Goal: Information Seeking & Learning: Learn about a topic

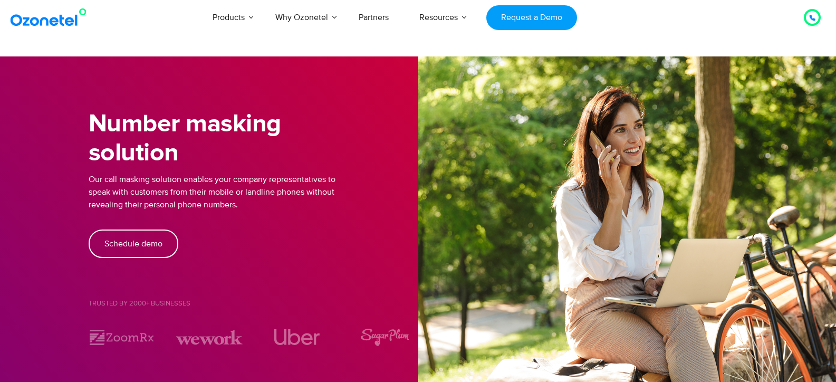
click at [813, 17] on icon at bounding box center [812, 18] width 6 height 6
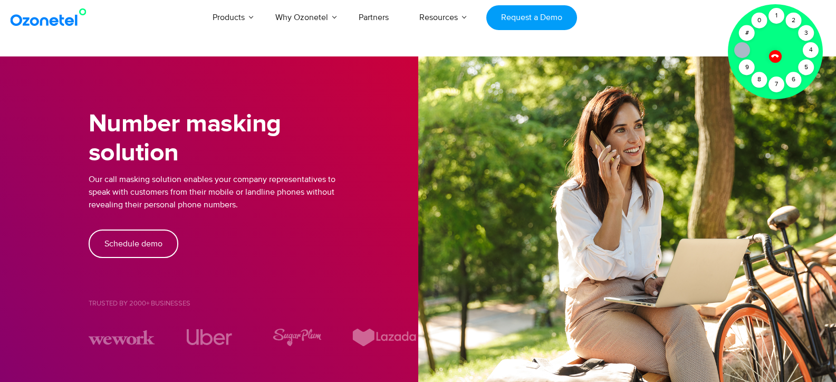
click at [774, 54] on icon at bounding box center [774, 55] width 7 height 7
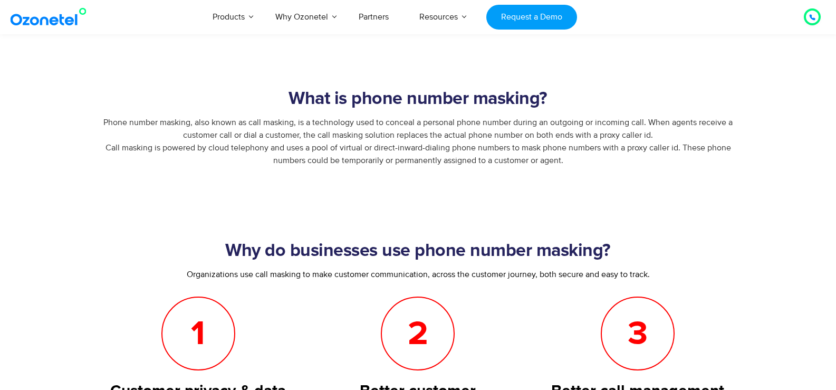
scroll to position [355, 0]
drag, startPoint x: 567, startPoint y: 163, endPoint x: 401, endPoint y: 146, distance: 166.6
click at [495, 142] on div "Phone number masking, also known as call masking, is a technology used to conce…" at bounding box center [418, 142] width 659 height 51
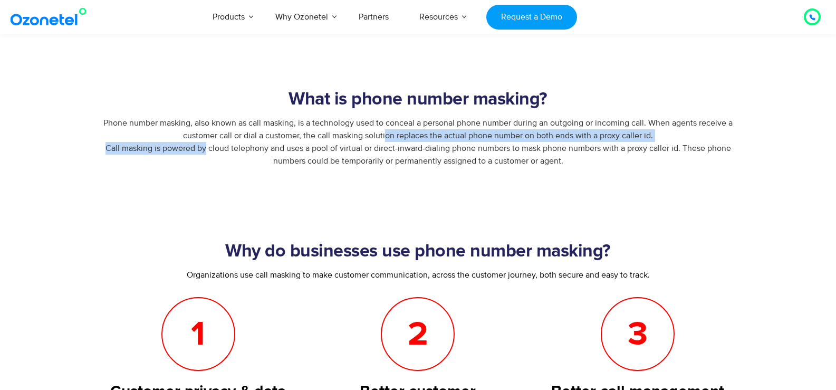
drag, startPoint x: 387, startPoint y: 141, endPoint x: 199, endPoint y: 147, distance: 187.4
click at [199, 147] on span "Phone number masking, also known as call masking, is a technology used to conce…" at bounding box center [417, 142] width 629 height 49
drag, startPoint x: 103, startPoint y: 121, endPoint x: 586, endPoint y: 174, distance: 485.1
click at [586, 174] on div "Phone number masking, also known as call masking, is a technology used to conce…" at bounding box center [418, 150] width 659 height 66
copy span "Phone number masking, also known as call masking, is a technology used to conce…"
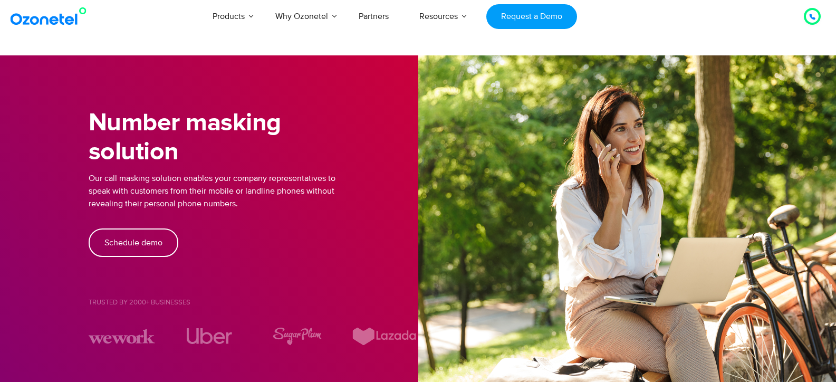
scroll to position [0, 0]
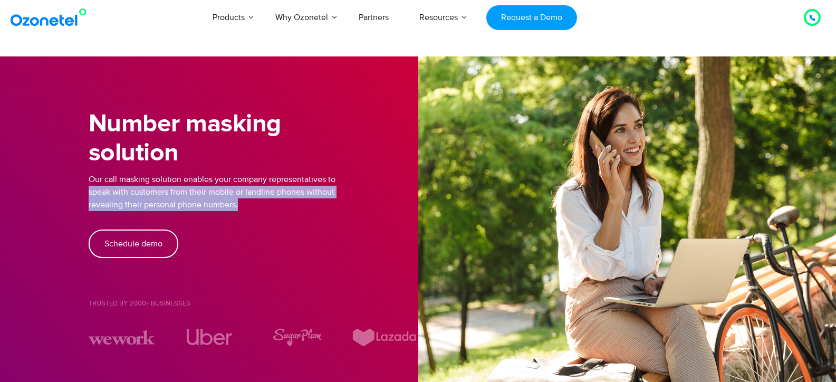
drag, startPoint x: 244, startPoint y: 202, endPoint x: 88, endPoint y: 195, distance: 155.8
click at [89, 195] on p "Our call masking solution enables your company representatives to speak with cu…" at bounding box center [254, 192] width 330 height 38
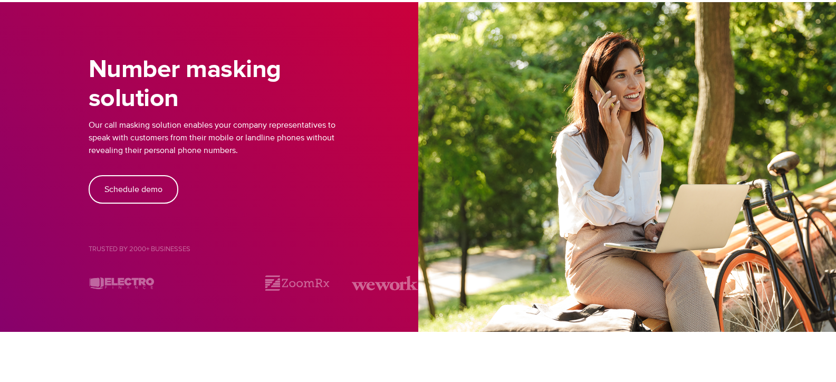
scroll to position [59, 0]
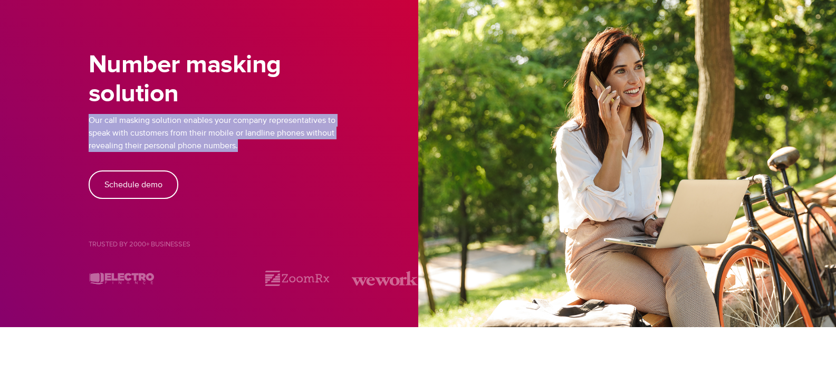
drag, startPoint x: 247, startPoint y: 143, endPoint x: 68, endPoint y: 122, distance: 180.6
click at [68, 122] on section "Number masking solution Our call masking solution enables your company represen…" at bounding box center [418, 162] width 836 height 330
copy p "Our call masking solution enables your company representatives to speak with cu…"
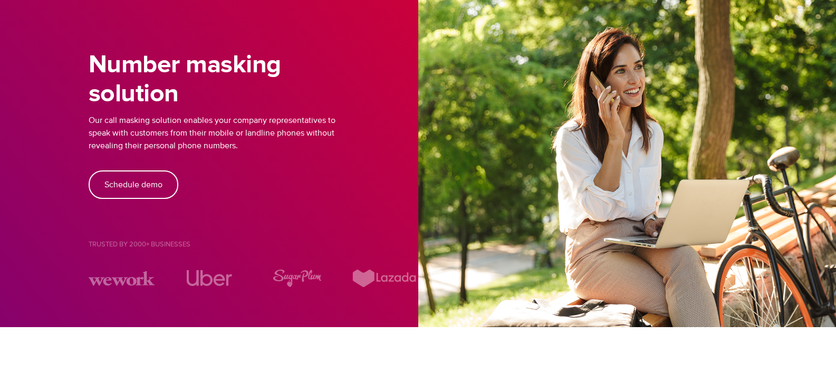
click at [245, 183] on div "Schedule demo" at bounding box center [254, 184] width 330 height 28
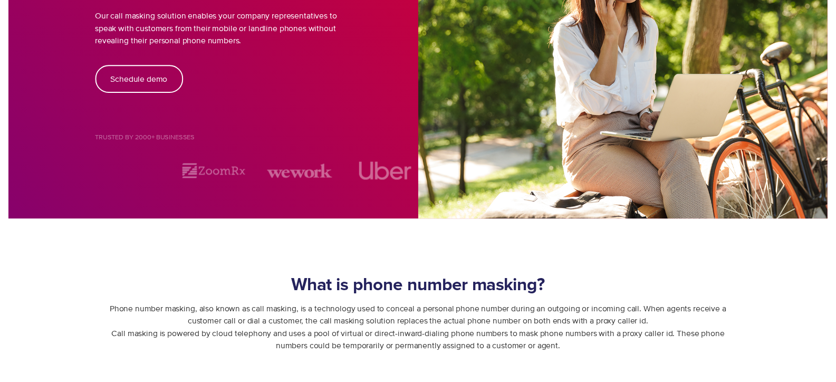
scroll to position [0, 0]
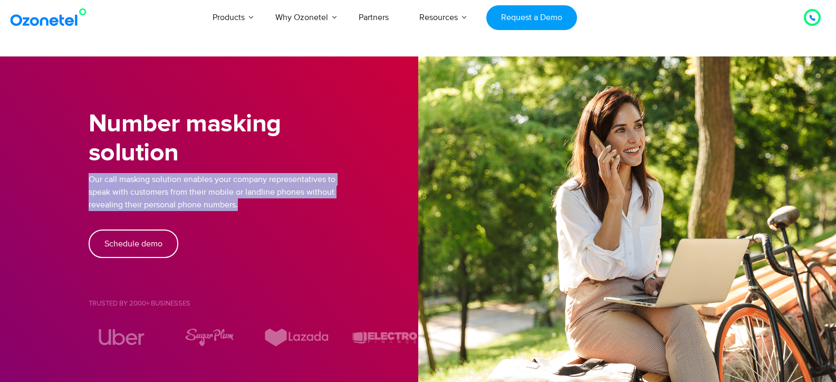
drag, startPoint x: 244, startPoint y: 206, endPoint x: 81, endPoint y: 177, distance: 165.6
click at [81, 177] on div "Number masking solution Our call masking solution enables your company represen…" at bounding box center [418, 221] width 675 height 256
copy p "Our call masking solution enables your company representatives to speak with cu…"
click at [208, 227] on div "Our call masking solution enables your company representatives to speak with cu…" at bounding box center [254, 201] width 330 height 56
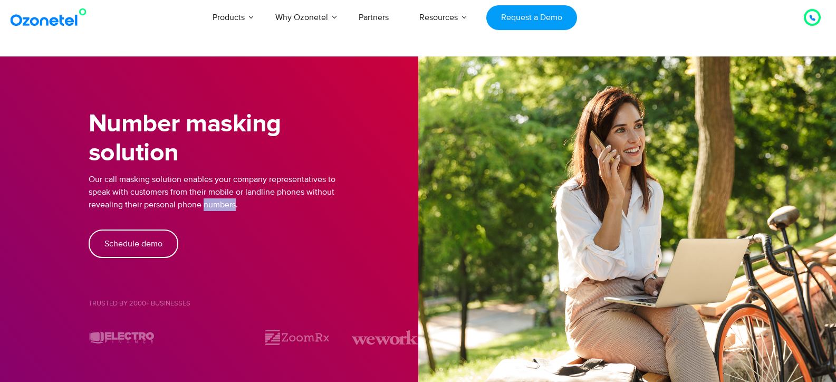
click at [208, 227] on div "Our call masking solution enables your company representatives to speak with cu…" at bounding box center [254, 201] width 330 height 56
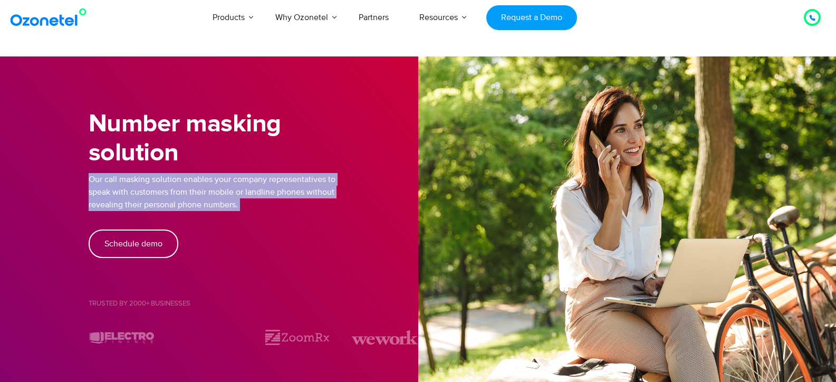
click at [208, 227] on div "Our call masking solution enables your company representatives to speak with cu…" at bounding box center [254, 201] width 330 height 56
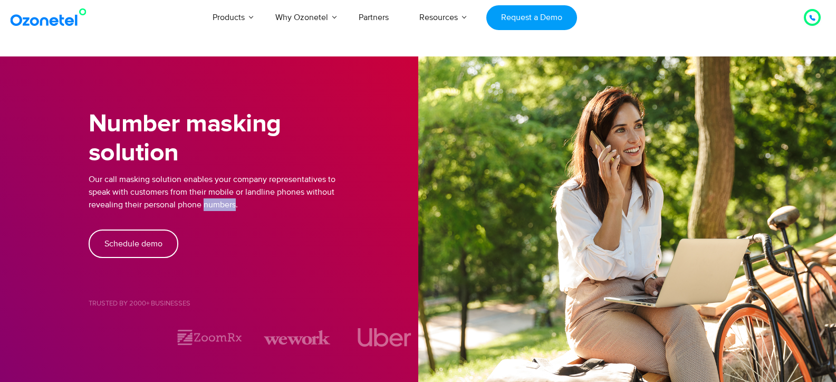
click at [208, 227] on div "Our call masking solution enables your company representatives to speak with cu…" at bounding box center [254, 201] width 330 height 56
click at [326, 145] on h1 "Number masking solution" at bounding box center [254, 139] width 330 height 58
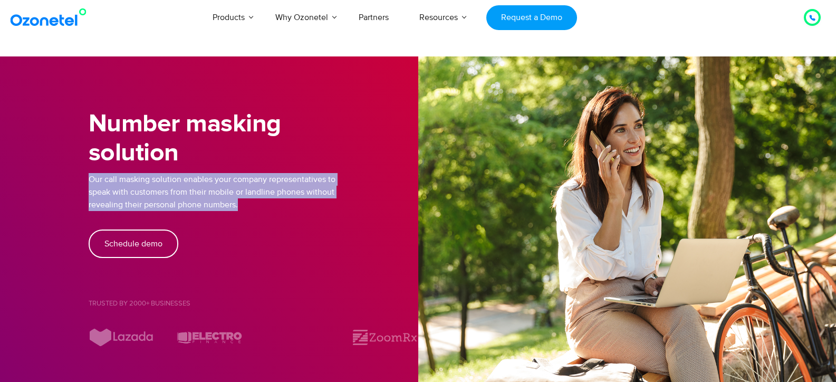
drag, startPoint x: 245, startPoint y: 206, endPoint x: 89, endPoint y: 176, distance: 159.0
click at [89, 176] on p "Our call masking solution enables your company representatives to speak with cu…" at bounding box center [254, 192] width 330 height 38
copy p "Our call masking solution enables your company representatives to speak with cu…"
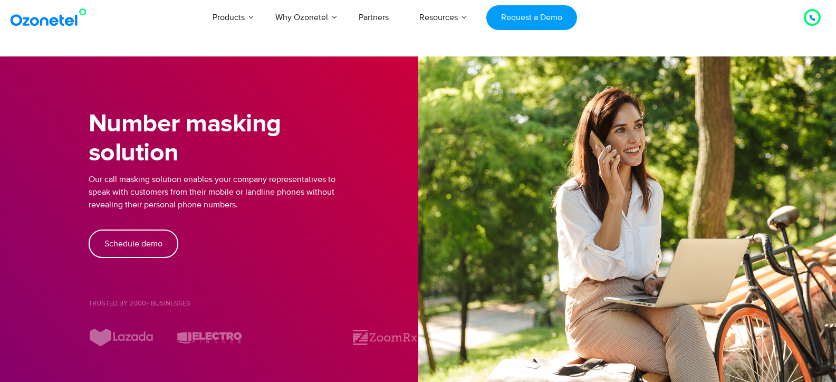
click at [366, 164] on h1 "Number masking solution" at bounding box center [254, 139] width 330 height 58
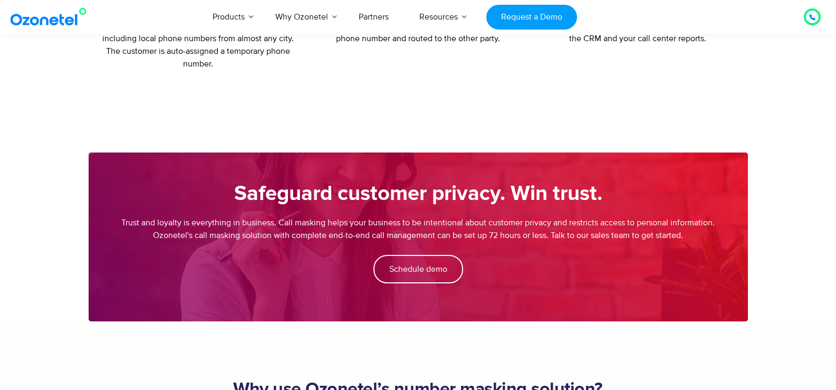
scroll to position [1067, 0]
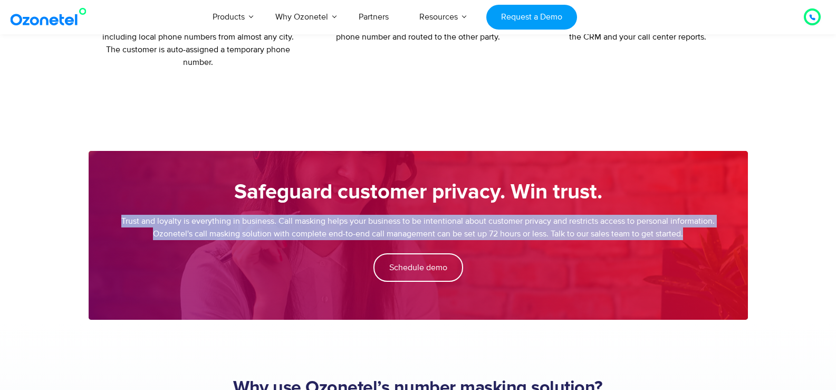
drag, startPoint x: 675, startPoint y: 216, endPoint x: 111, endPoint y: 201, distance: 564.2
click at [111, 215] on div "Trust and loyalty is everything in business. Call masking helps your business t…" at bounding box center [418, 234] width 617 height 39
copy p "Trust and loyalty is everything in business. Call masking helps your business t…"
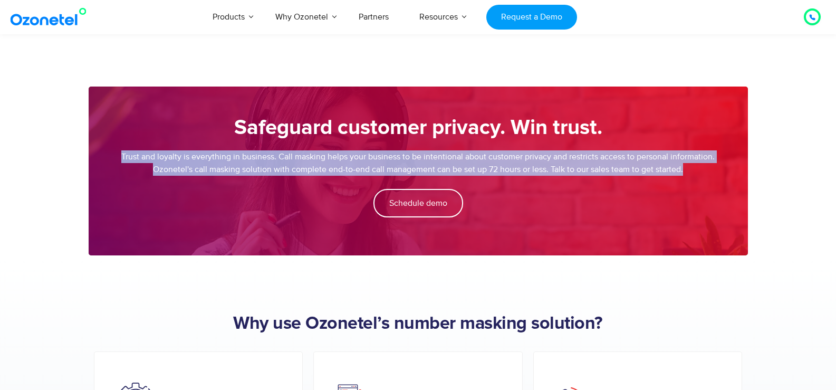
scroll to position [1131, 0]
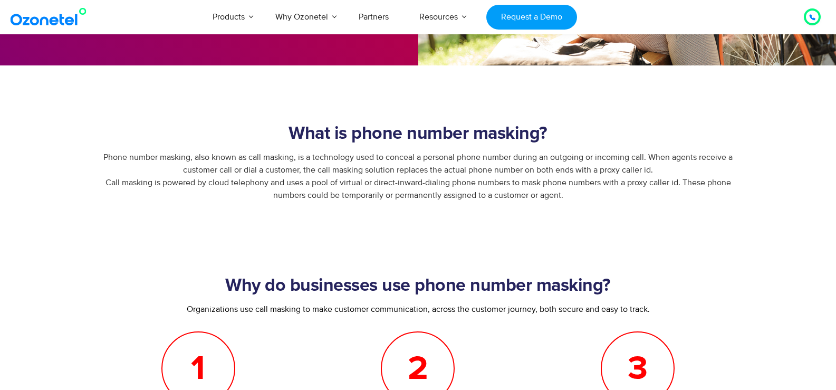
scroll to position [322, 0]
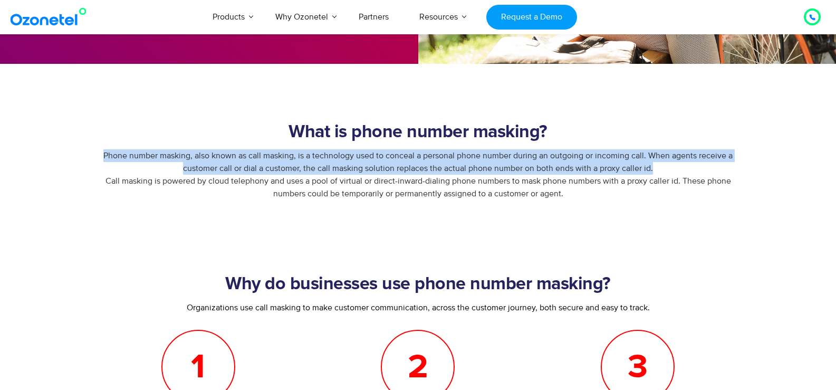
drag, startPoint x: 662, startPoint y: 171, endPoint x: 65, endPoint y: 157, distance: 596.9
click at [65, 157] on section "What is phone number masking? Phone number masking, also known as call masking,…" at bounding box center [418, 140] width 836 height 152
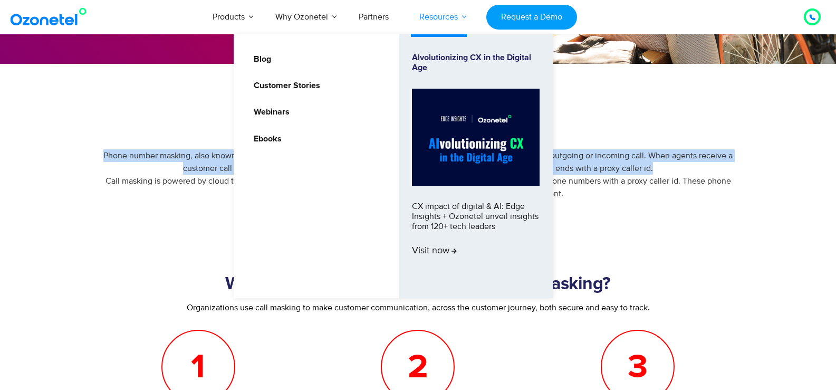
copy span "Phone number masking, also known as call masking, is a technology used to conce…"
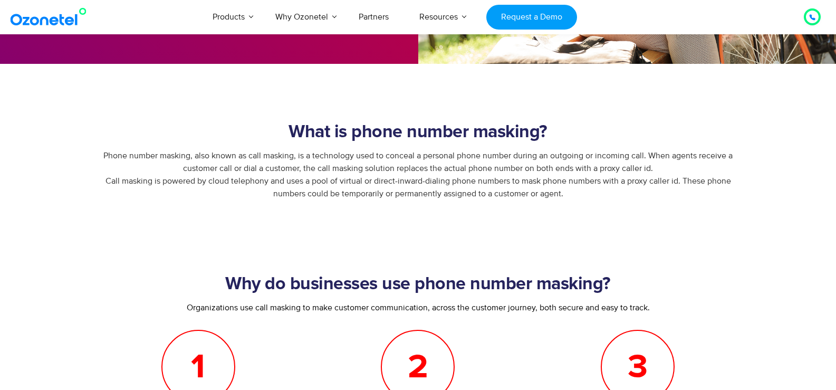
click at [625, 214] on div "Phone number masking, also known as call masking, is a technology used to conce…" at bounding box center [418, 182] width 659 height 66
click at [580, 88] on section "What is phone number masking? Phone number masking, also known as call masking,…" at bounding box center [418, 140] width 836 height 152
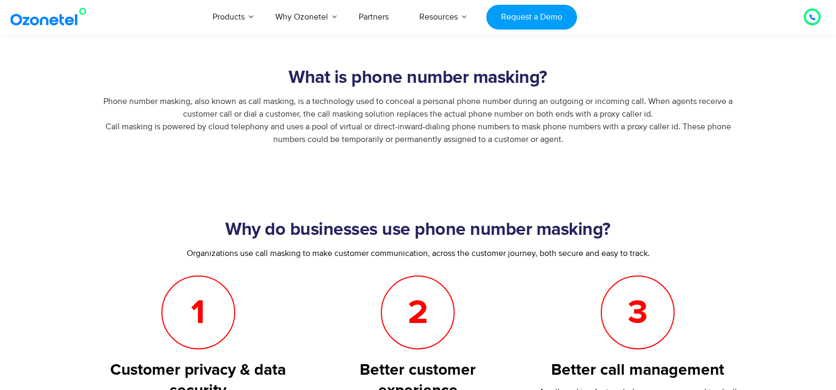
scroll to position [379, 0]
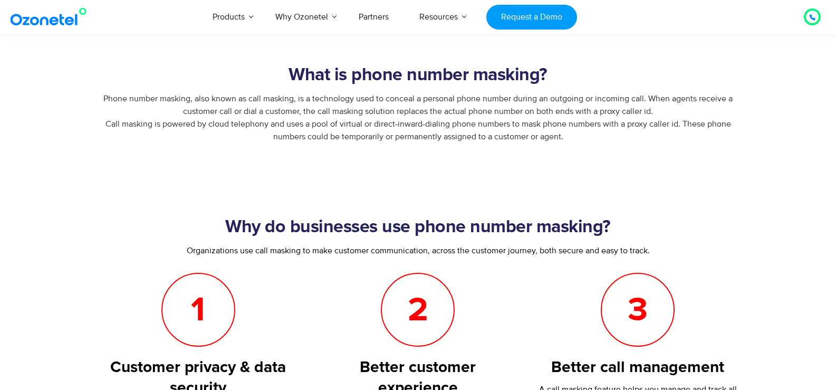
drag, startPoint x: 491, startPoint y: 133, endPoint x: 44, endPoint y: 120, distance: 446.5
click at [44, 120] on section "What is phone number masking? Phone number masking, also known as call masking,…" at bounding box center [418, 83] width 836 height 152
copy span "Call masking is powered by cloud telephony and uses a pool of virtual or direct…"
click at [580, 145] on div "Phone number masking, also known as call masking, is a technology used to conce…" at bounding box center [418, 125] width 659 height 66
drag, startPoint x: 580, startPoint y: 138, endPoint x: 35, endPoint y: 94, distance: 546.2
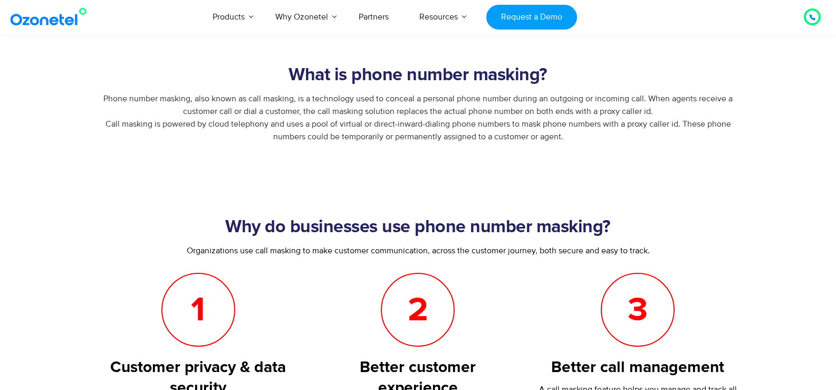
click at [35, 94] on section "What is phone number masking? Phone number masking, also known as call masking,…" at bounding box center [418, 83] width 836 height 152
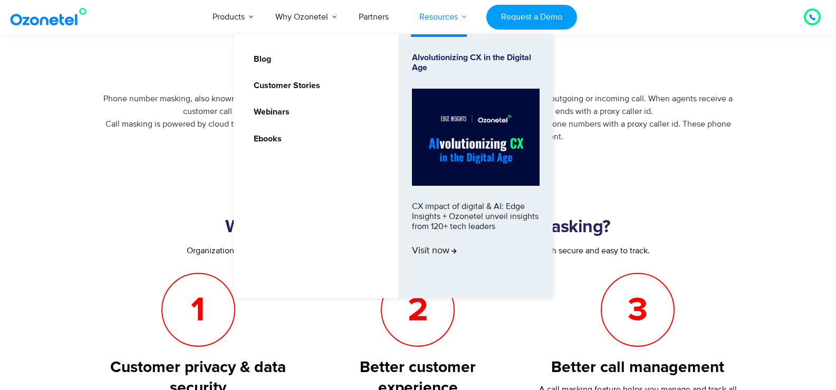
copy span "Phone number masking, also known as call masking, is a technology used to conce…"
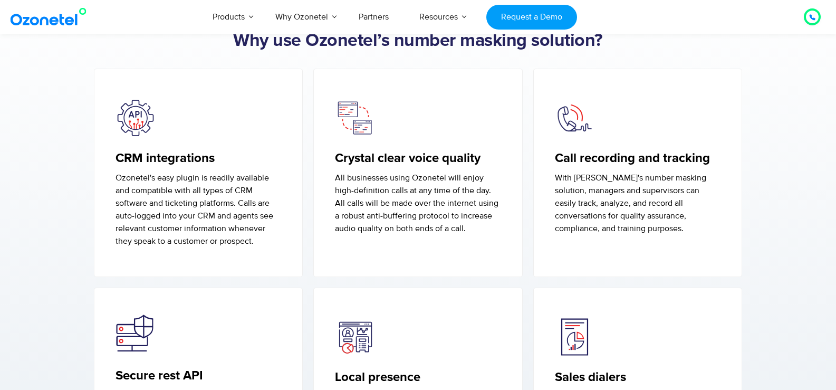
scroll to position [1353, 0]
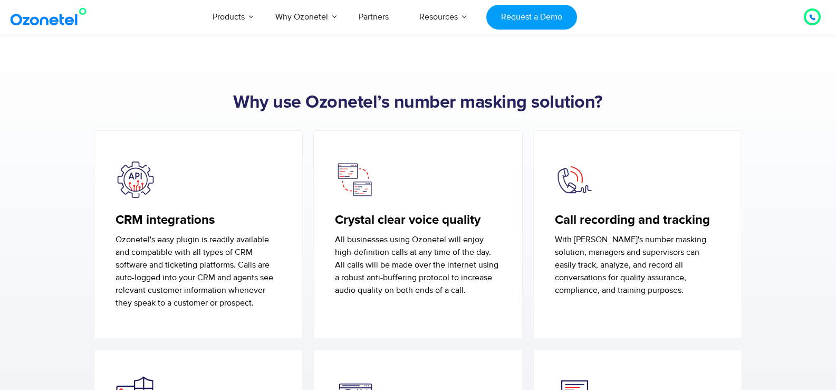
click at [537, 65] on section "Why use Ozonetel’s number masking solution? CRM integrations Ozonetel's easy pl…" at bounding box center [418, 308] width 836 height 549
